Goal: Find specific page/section: Find specific page/section

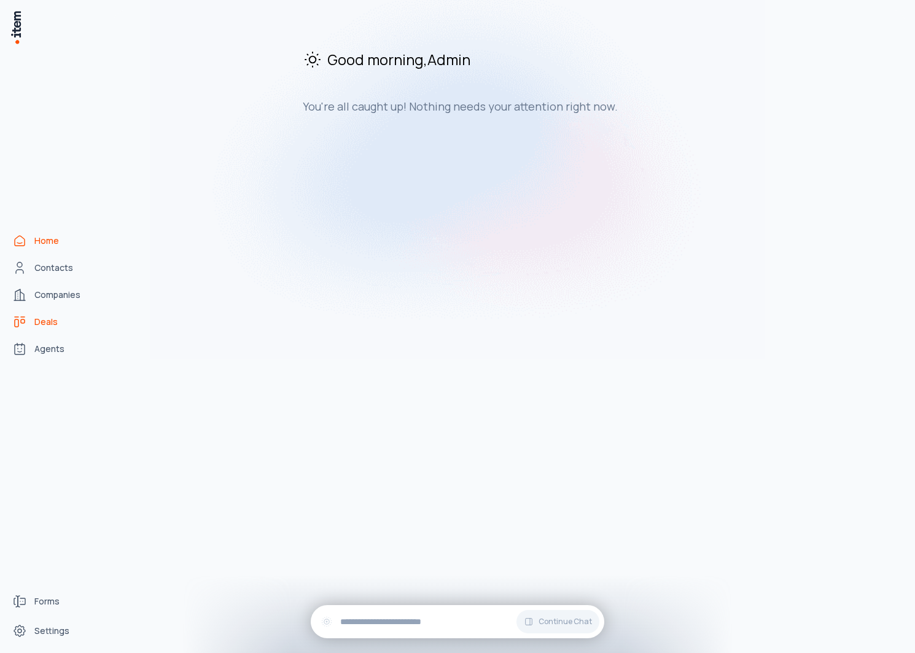
click at [41, 321] on span "Deals" at bounding box center [45, 322] width 23 height 12
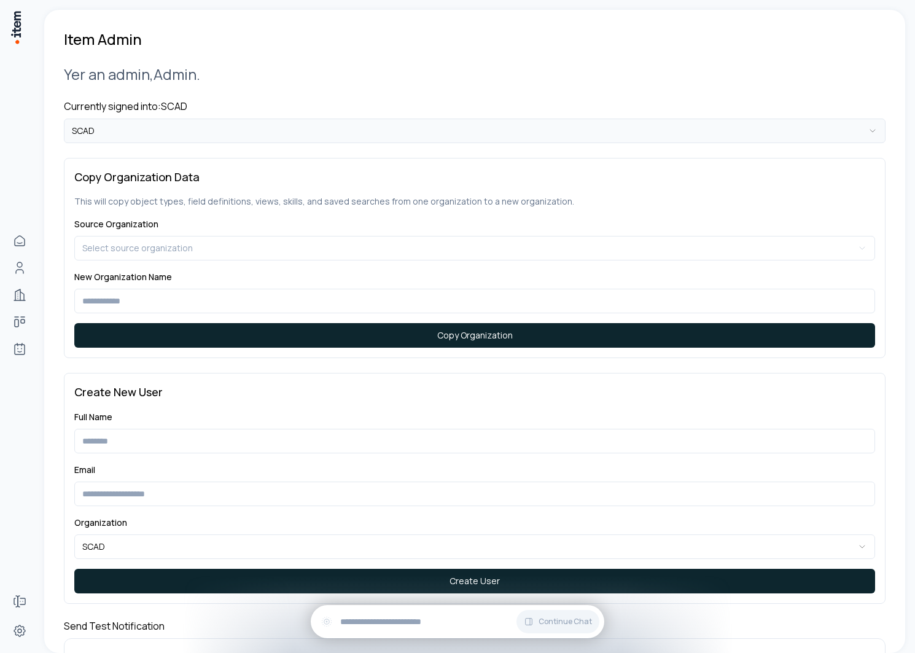
click at [201, 126] on html "**********" at bounding box center [457, 326] width 915 height 653
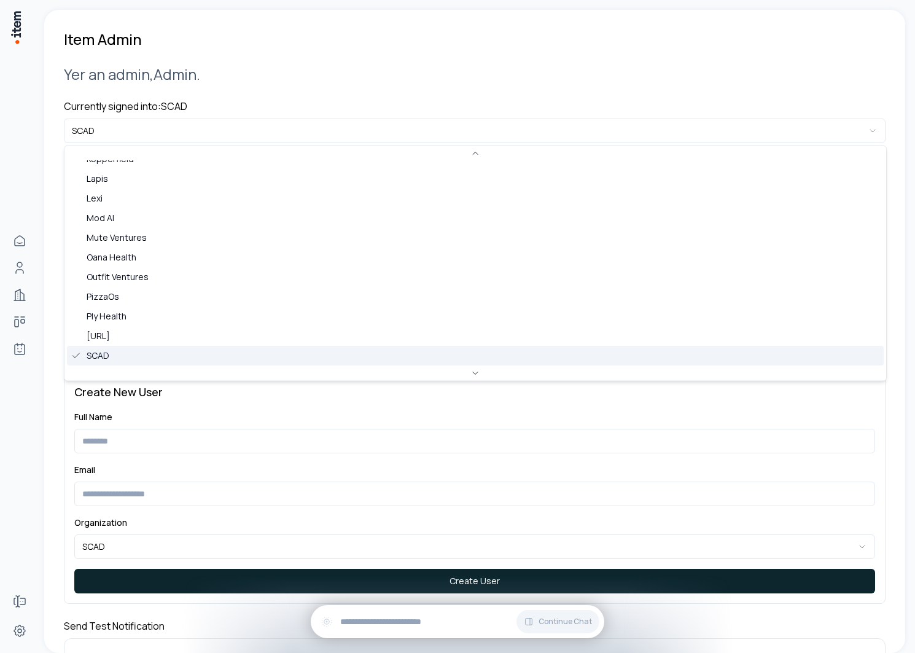
scroll to position [787, 0]
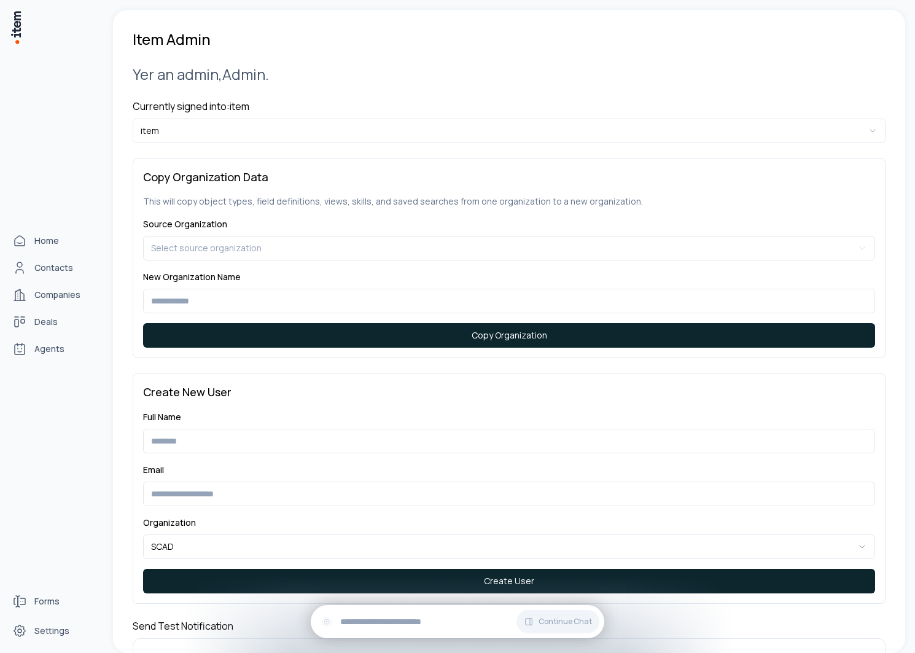
click at [28, 316] on link "Deals" at bounding box center [53, 321] width 93 height 25
